Goal: Obtain resource: Obtain resource

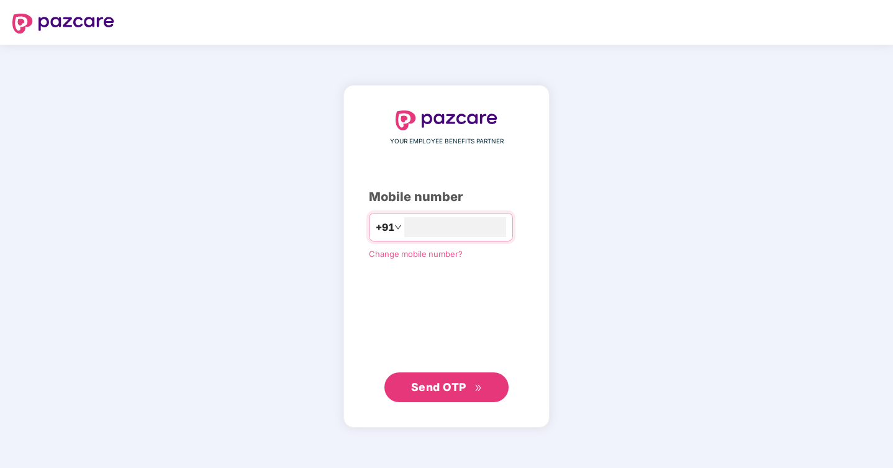
type input "**********"
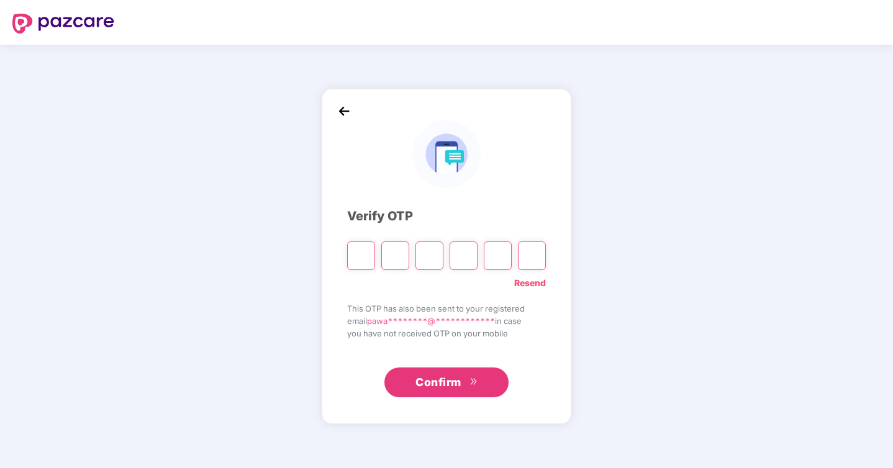
type input "*"
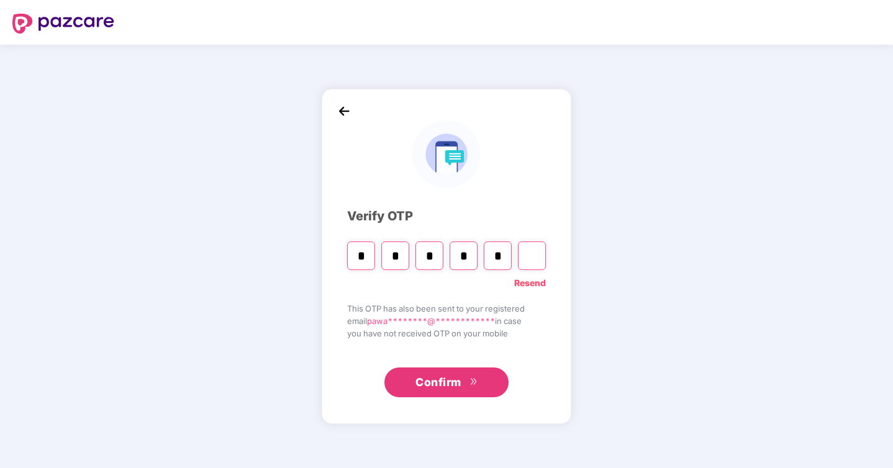
type input "*"
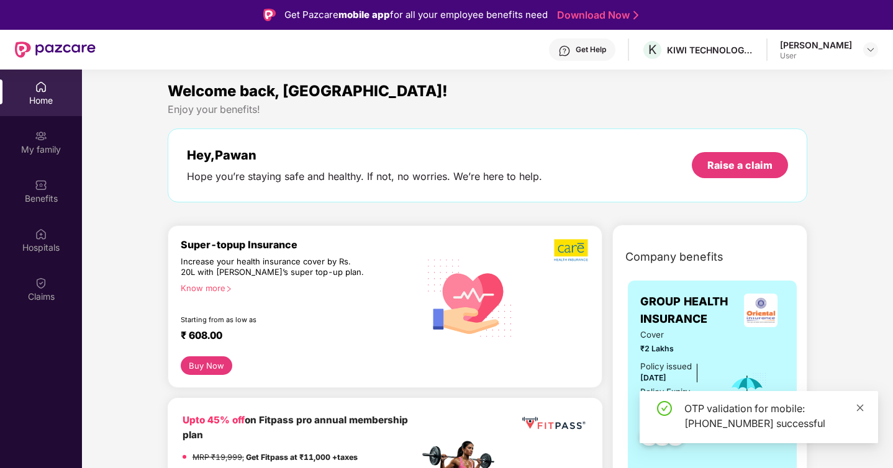
click at [860, 404] on icon "close" at bounding box center [859, 408] width 9 height 9
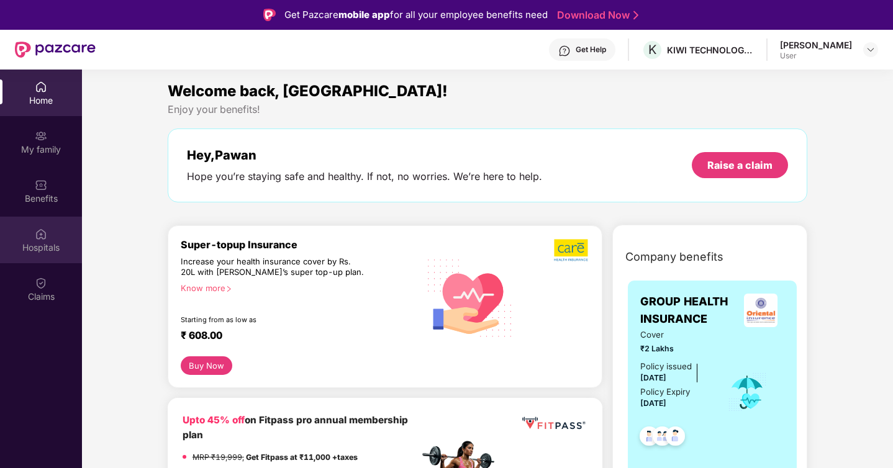
click at [46, 251] on div "Hospitals" at bounding box center [41, 247] width 82 height 12
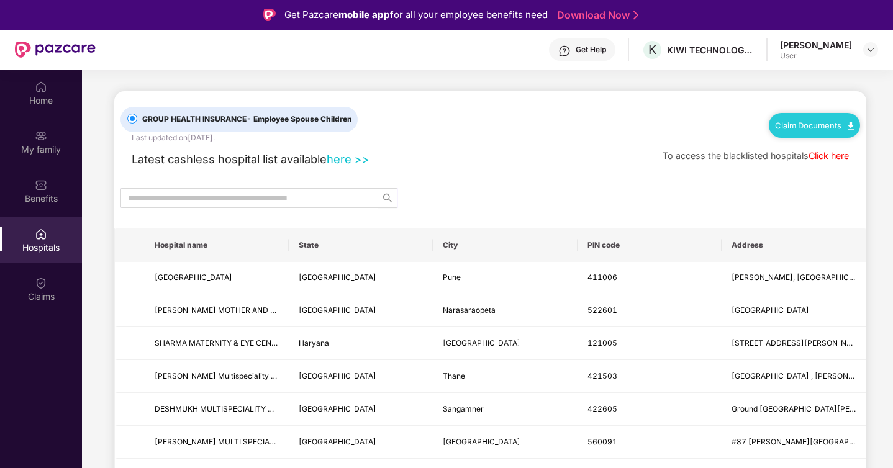
click at [824, 117] on div "Claim Documents" at bounding box center [814, 125] width 91 height 25
click at [850, 127] on img at bounding box center [850, 126] width 6 height 8
click at [850, 145] on link "Claim Form" at bounding box center [818, 146] width 81 height 27
